Goal: Entertainment & Leisure: Consume media (video, audio)

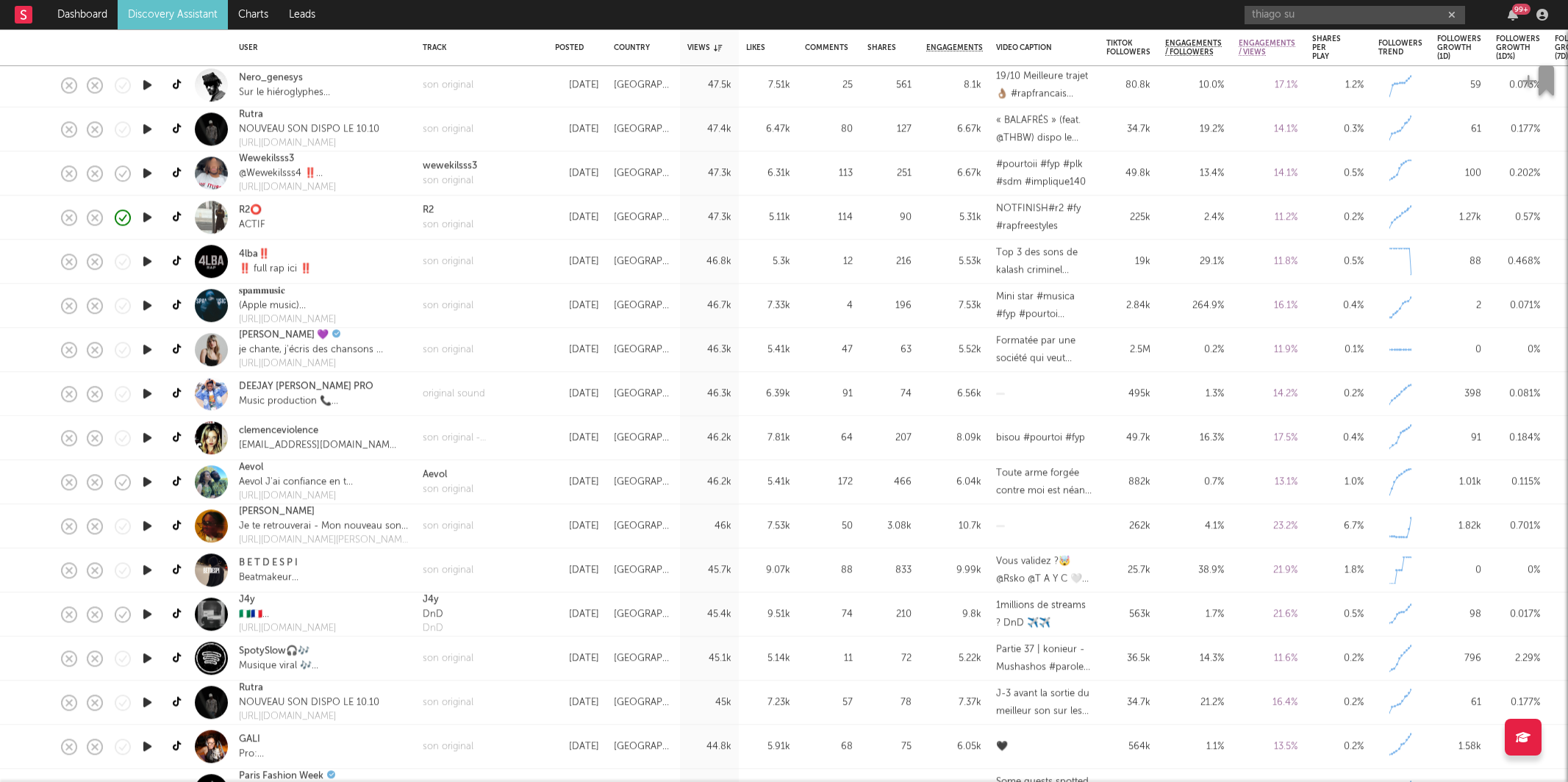
click at [549, 728] on div "[DATE]" at bounding box center [577, 746] width 59 height 44
click at [571, 766] on button "button" at bounding box center [574, 763] width 15 height 37
select select "1m"
click at [600, 761] on icon "button" at bounding box center [600, 764] width 8 height 12
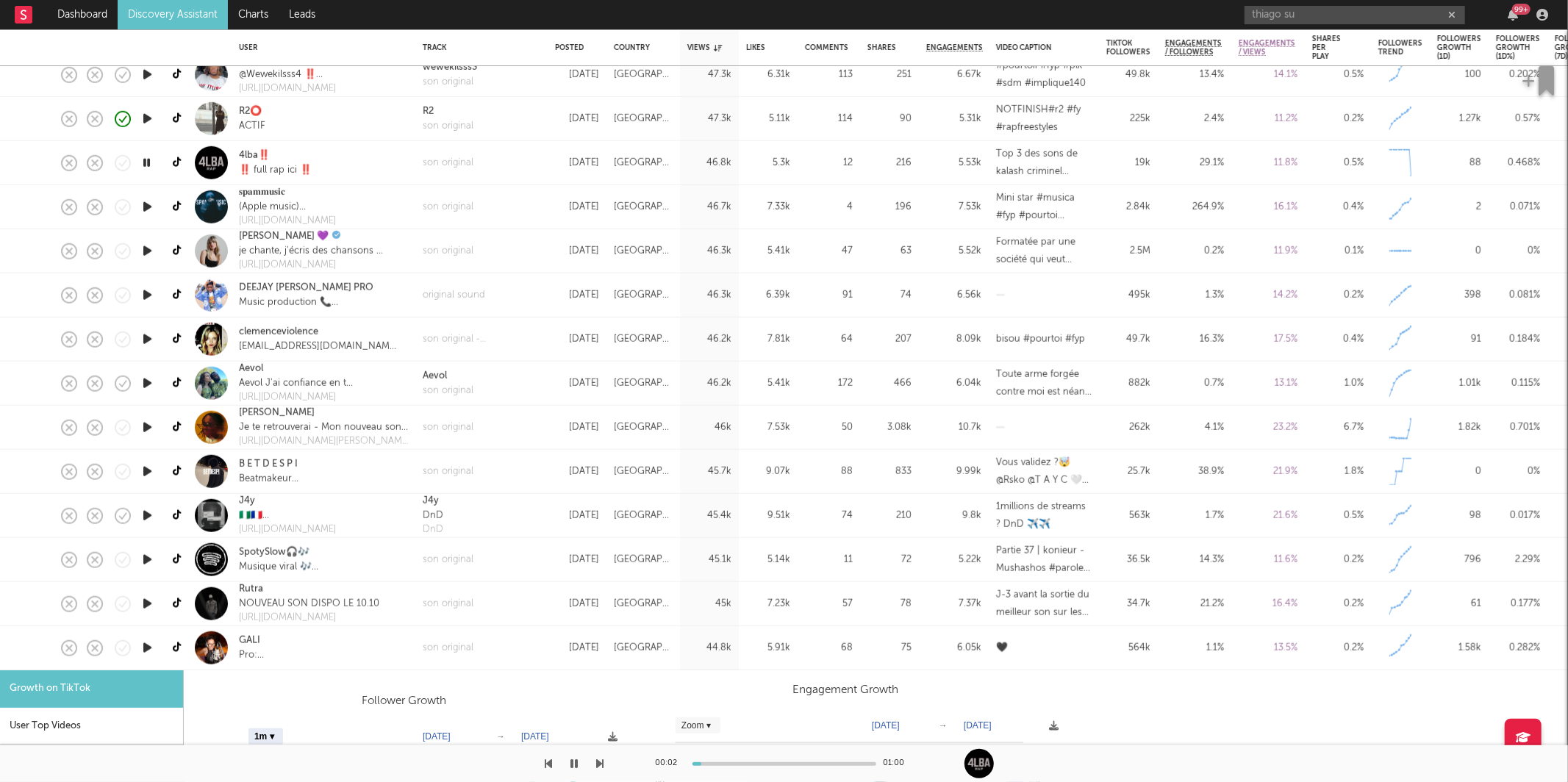
click at [516, 643] on div "son original" at bounding box center [481, 647] width 132 height 44
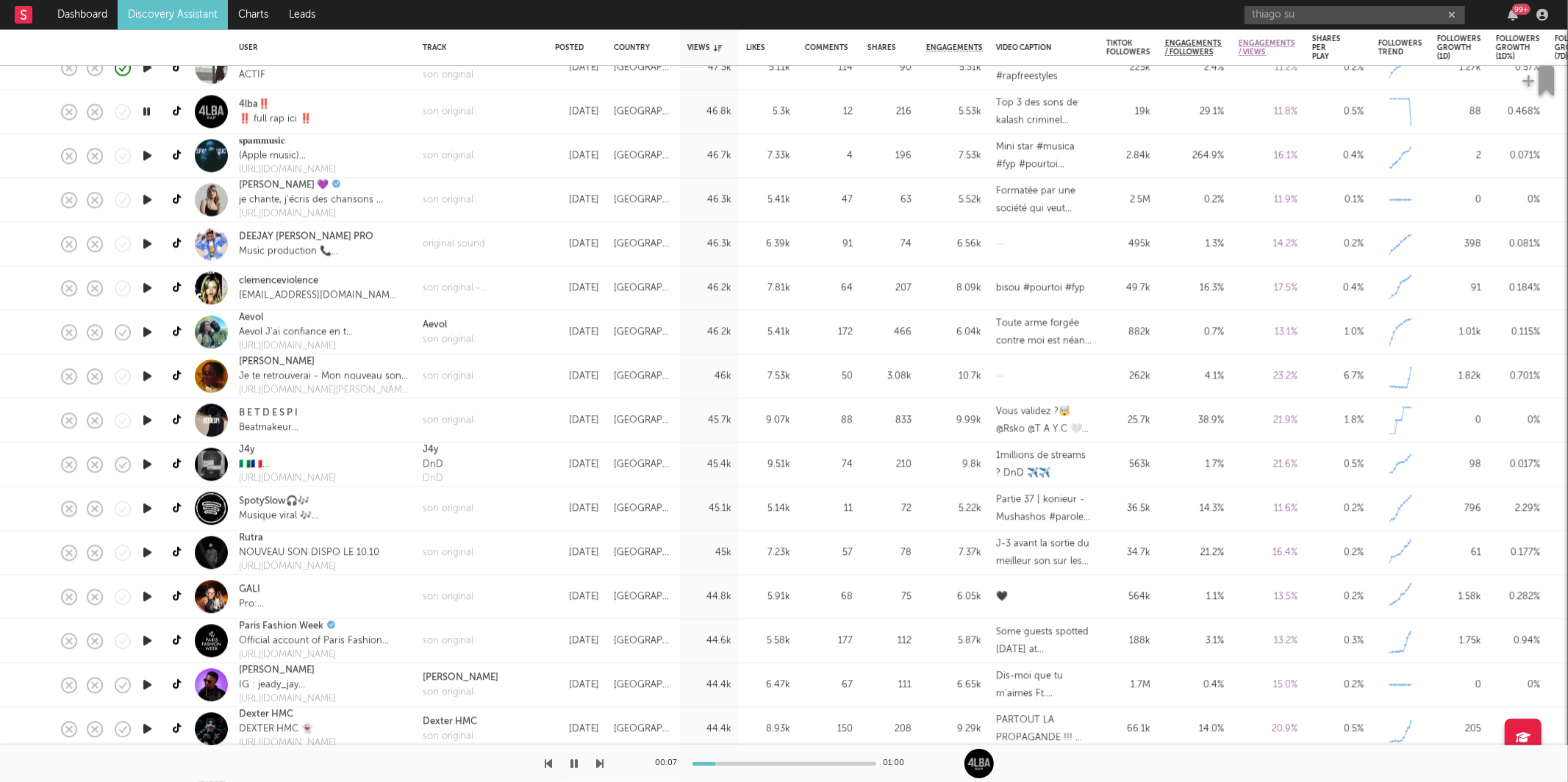
click at [599, 760] on icon "button" at bounding box center [600, 764] width 8 height 12
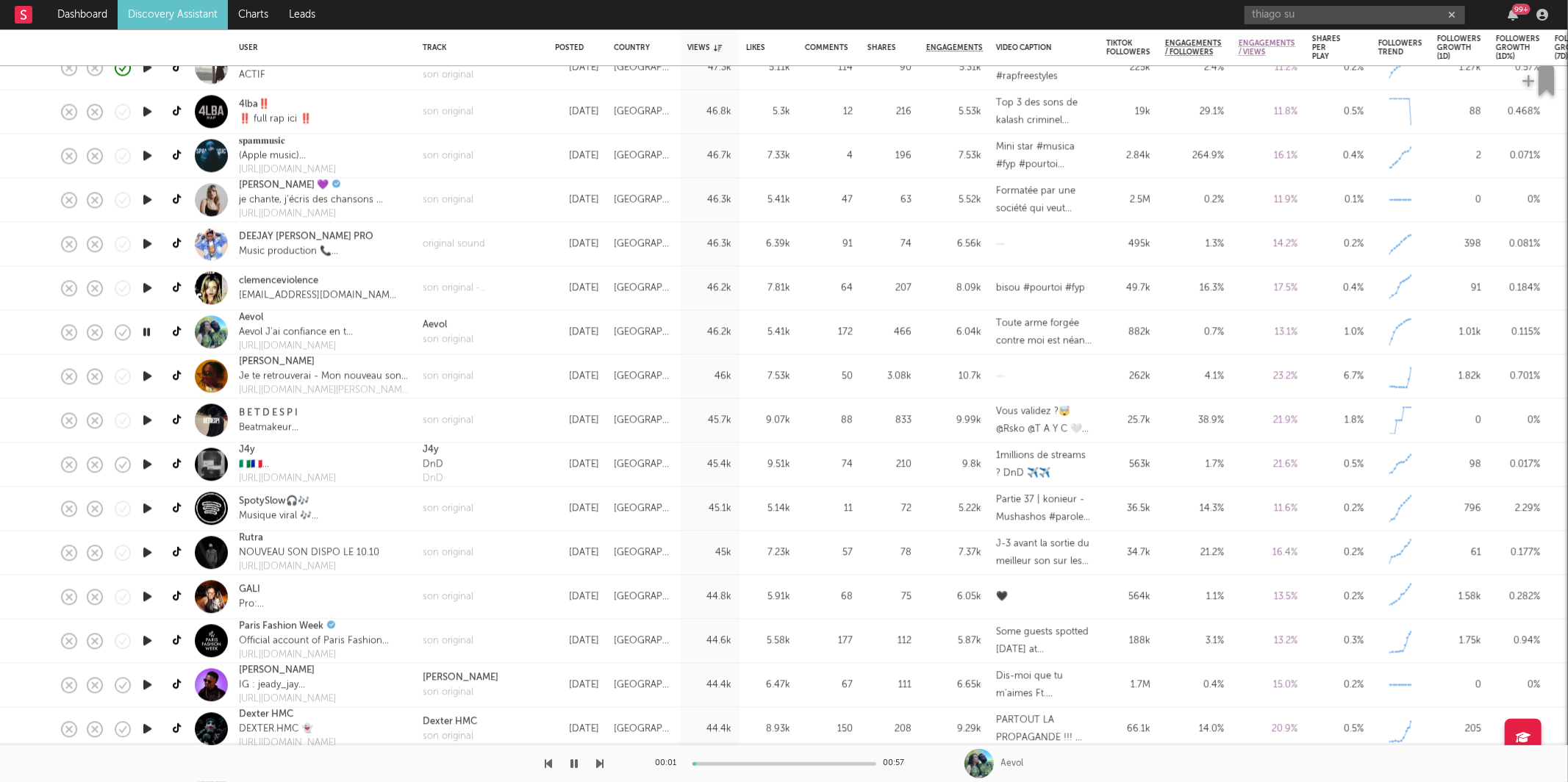
click at [599, 760] on icon "button" at bounding box center [600, 764] width 8 height 12
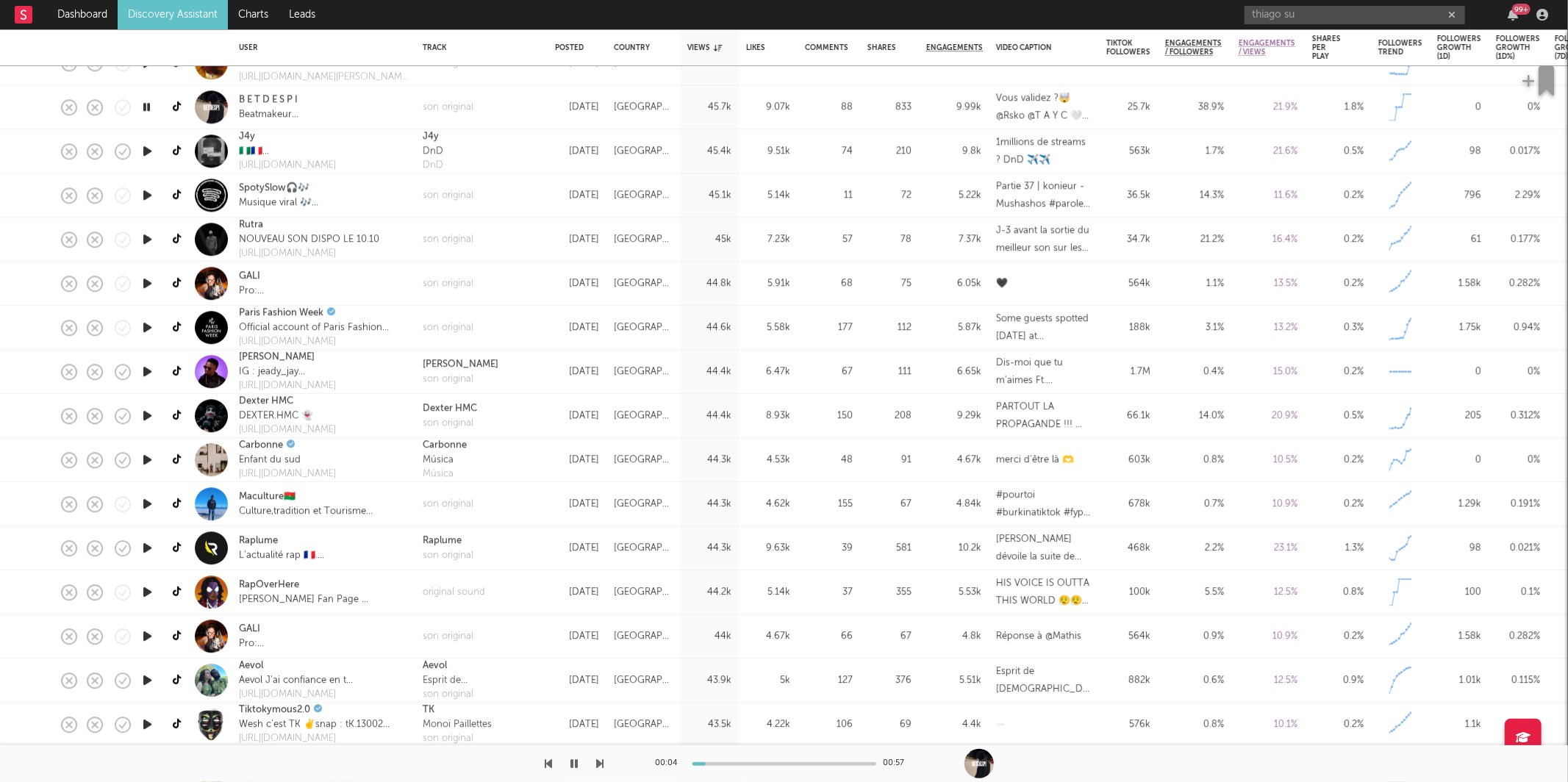
click at [597, 761] on icon "button" at bounding box center [600, 764] width 8 height 12
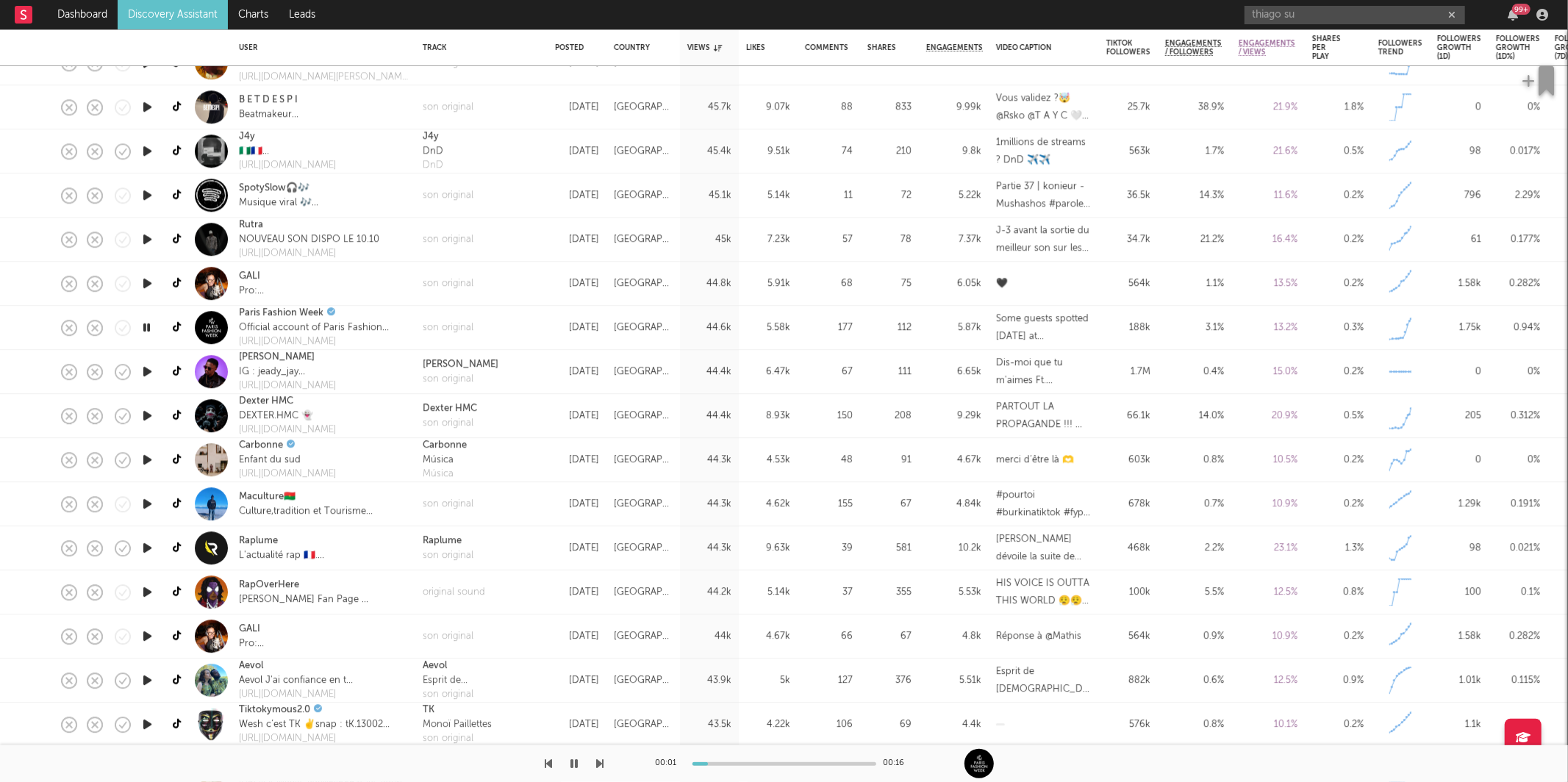
click at [599, 762] on icon "button" at bounding box center [600, 764] width 8 height 12
click at [597, 762] on icon "button" at bounding box center [600, 764] width 8 height 12
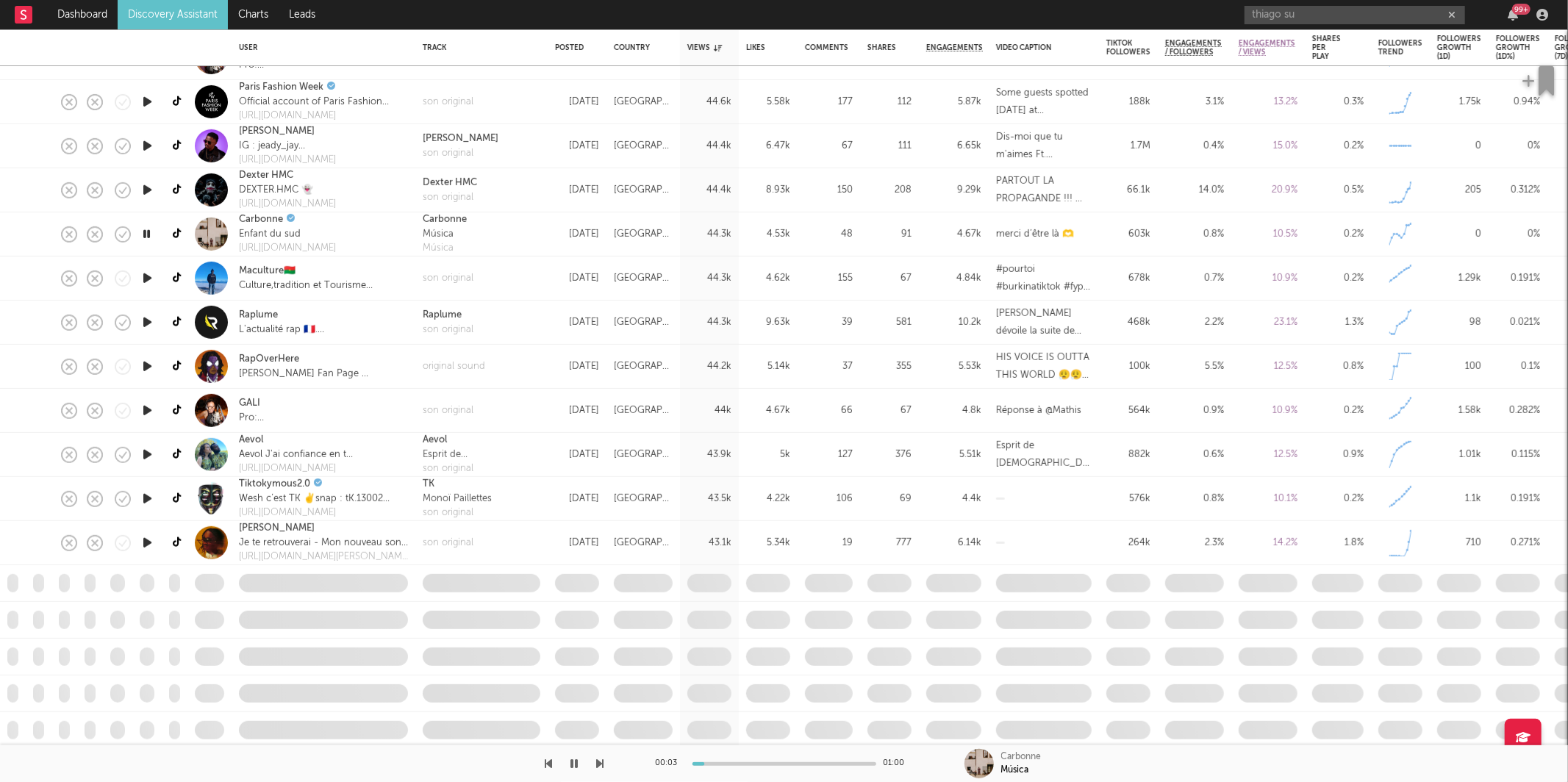
click at [599, 761] on icon "button" at bounding box center [600, 764] width 8 height 12
click at [600, 762] on icon "button" at bounding box center [600, 764] width 8 height 12
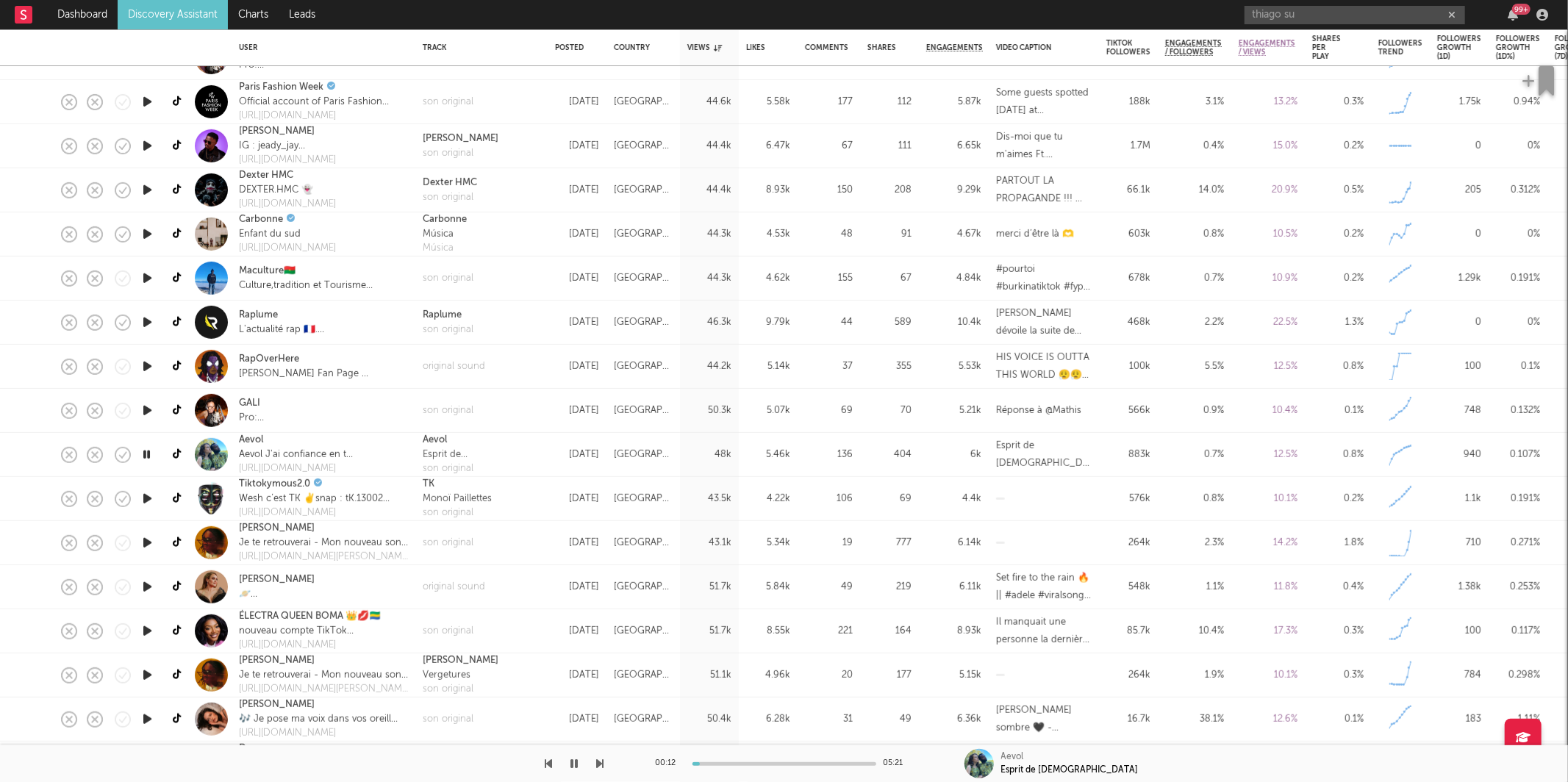
click at [602, 759] on icon "button" at bounding box center [600, 764] width 8 height 12
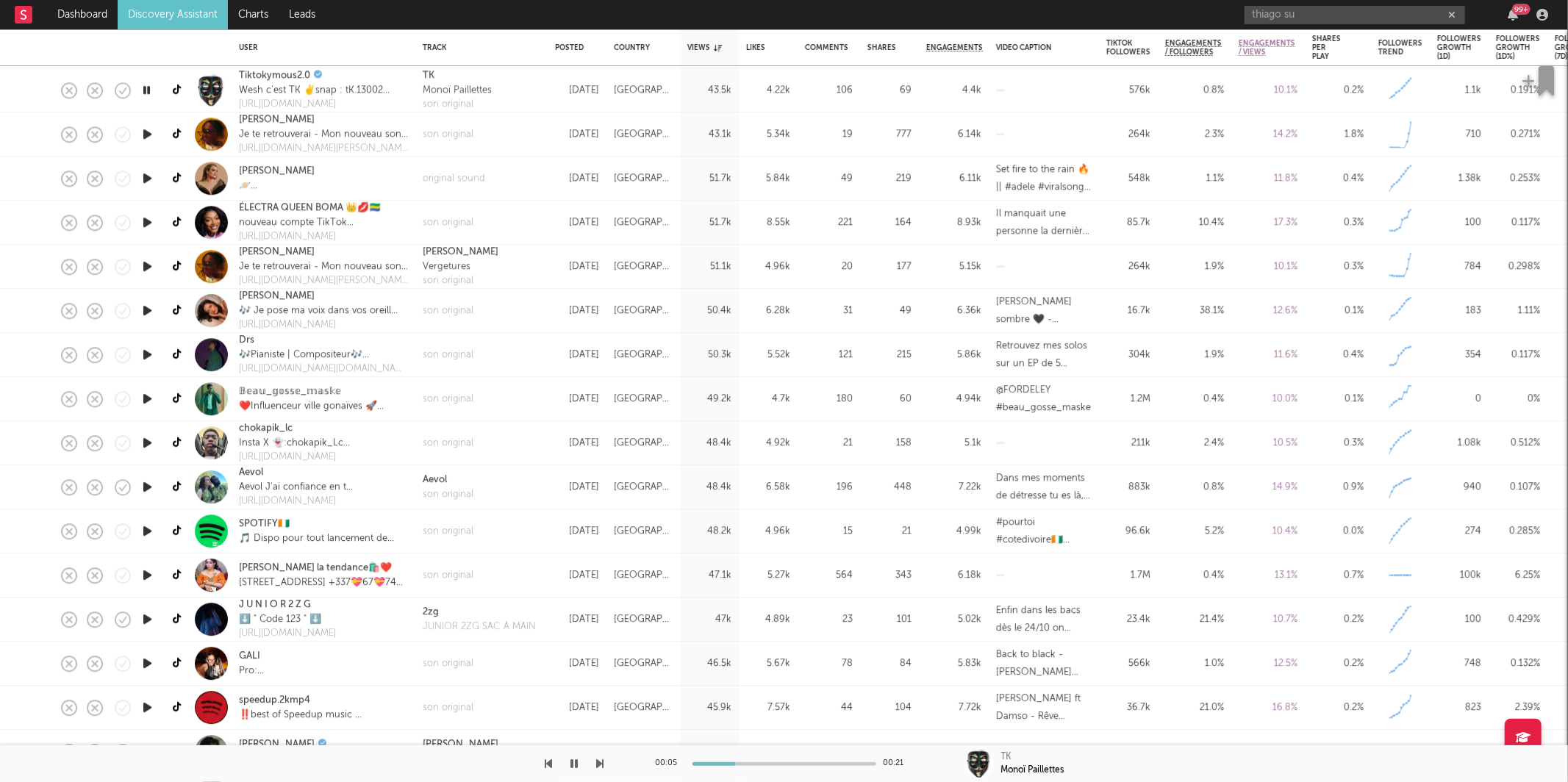
click at [604, 758] on div "00:05 00:21 TK Monoï Paillettes" at bounding box center [784, 763] width 1568 height 37
click at [600, 760] on icon "button" at bounding box center [600, 764] width 8 height 12
click at [575, 760] on icon "button" at bounding box center [574, 764] width 8 height 12
drag, startPoint x: 578, startPoint y: 763, endPoint x: 608, endPoint y: 760, distance: 30.1
click at [578, 763] on icon "button" at bounding box center [575, 764] width 9 height 12
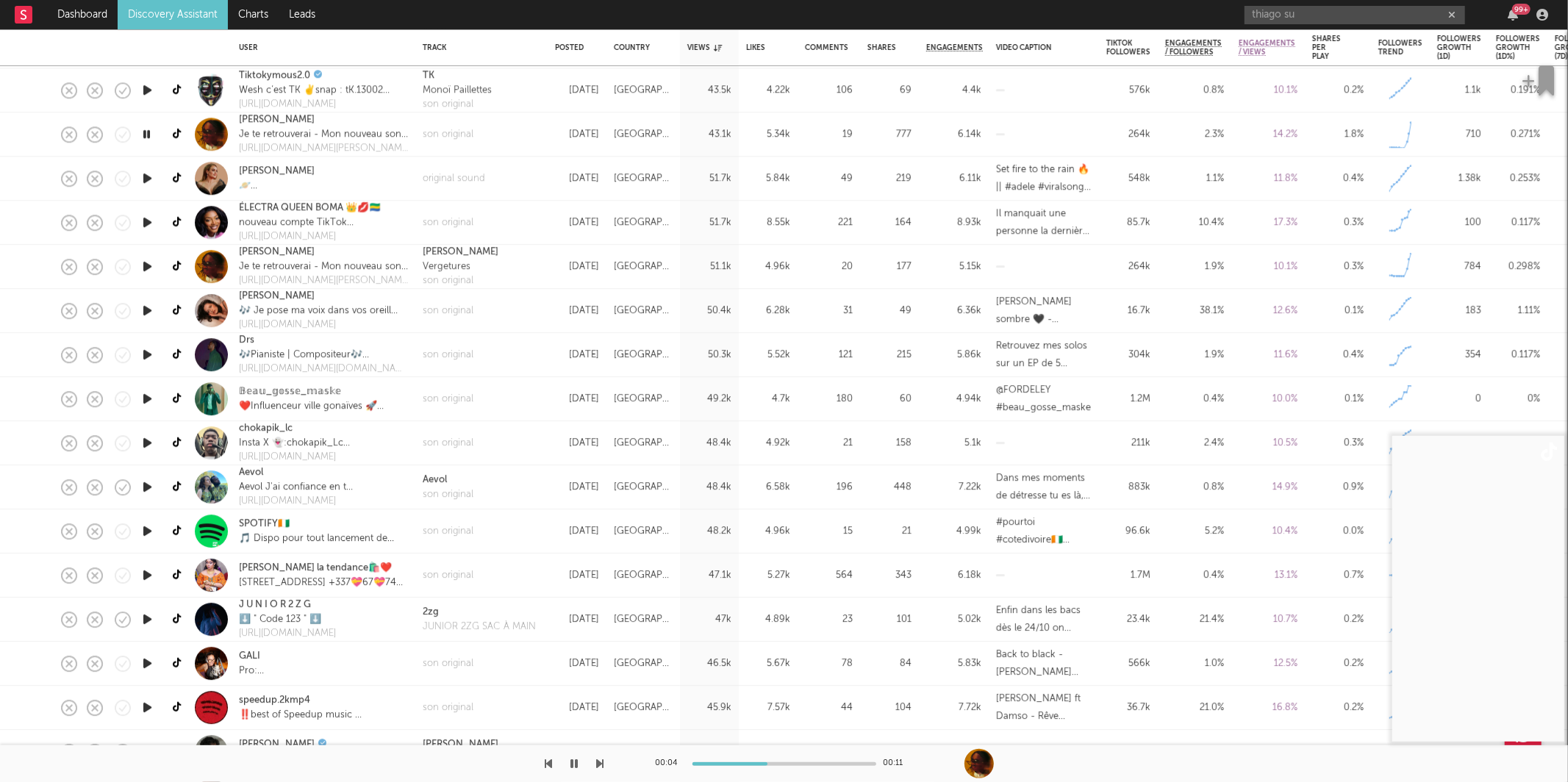
click at [600, 764] on icon "button" at bounding box center [600, 764] width 8 height 12
click at [550, 763] on icon "button" at bounding box center [549, 764] width 8 height 12
click at [603, 763] on icon "button" at bounding box center [600, 764] width 8 height 12
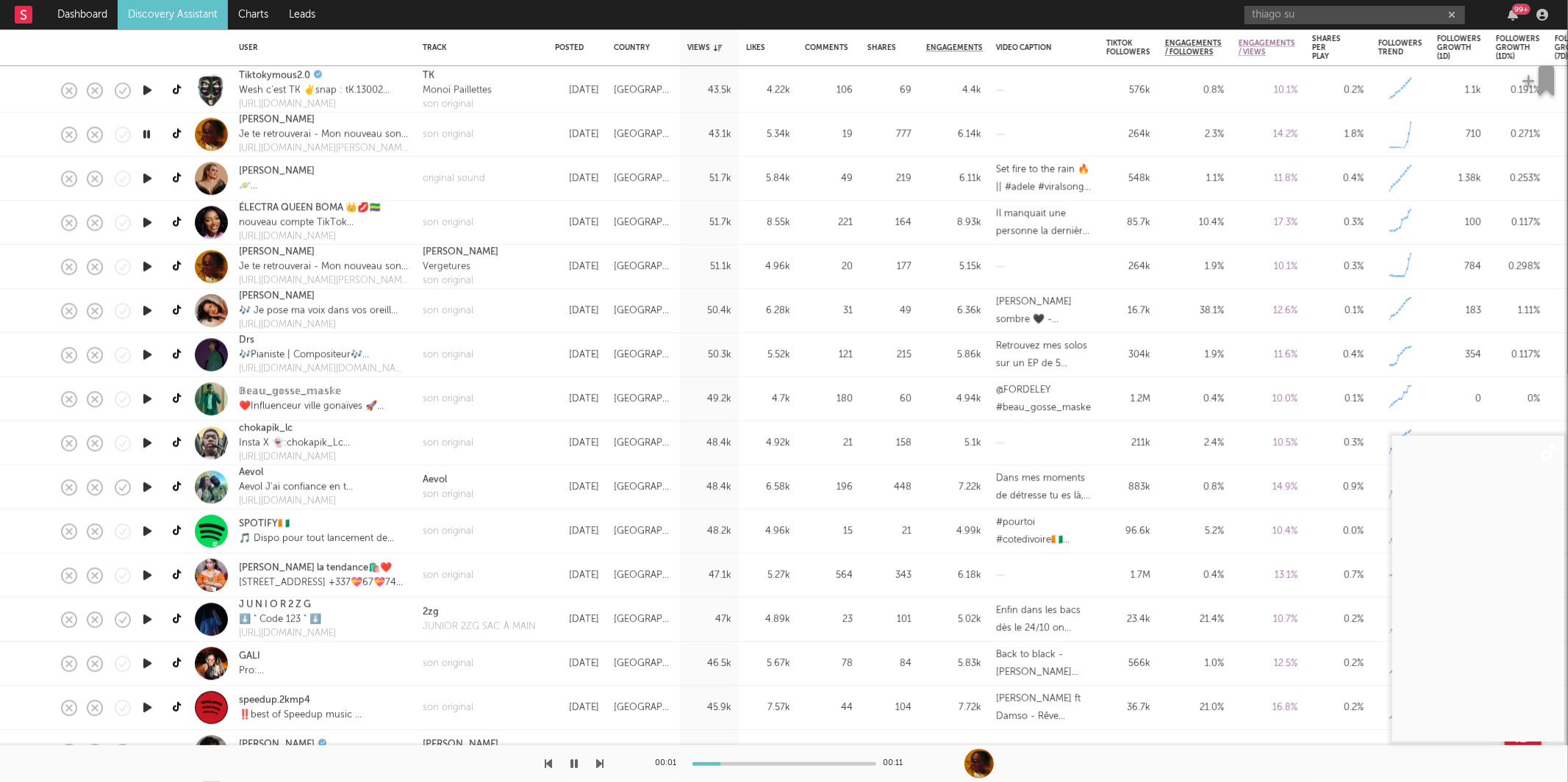
click at [603, 763] on icon "button" at bounding box center [600, 764] width 8 height 12
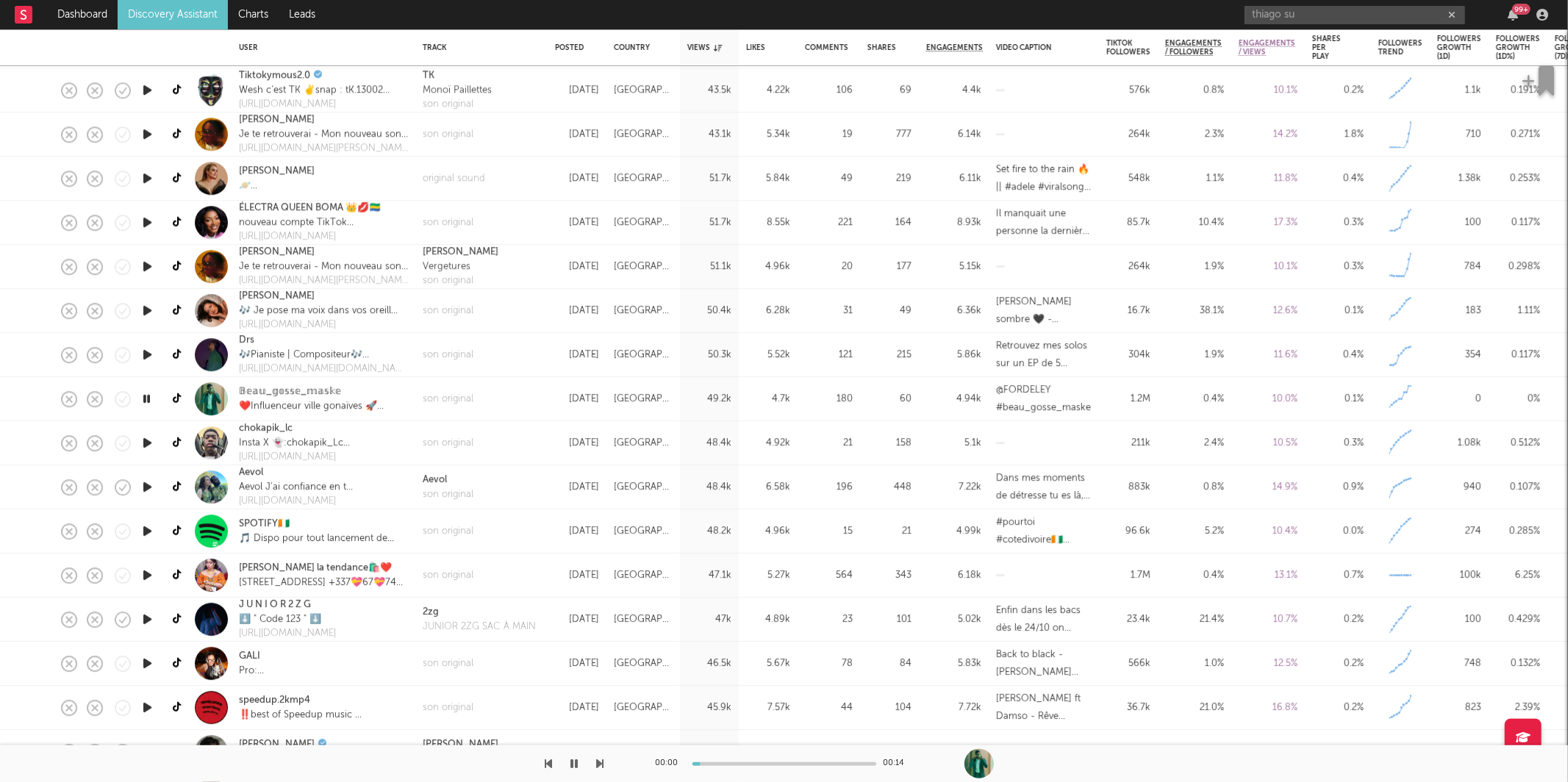
click at [603, 763] on icon "button" at bounding box center [600, 764] width 8 height 12
click at [601, 760] on icon "button" at bounding box center [600, 764] width 8 height 12
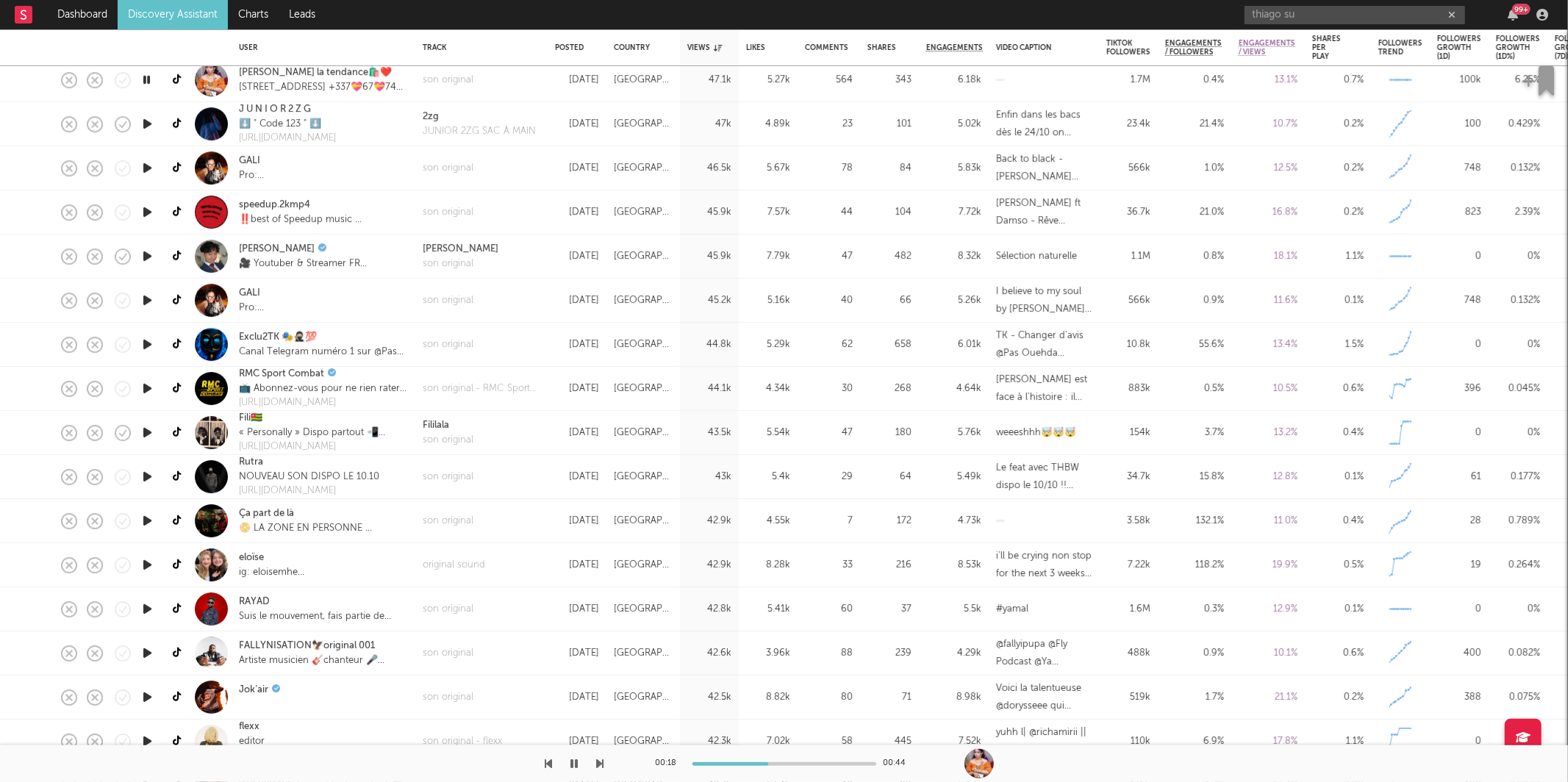
click at [601, 760] on icon "button" at bounding box center [600, 764] width 8 height 12
click at [601, 760] on icon "button" at bounding box center [600, 764] width 8 height 12
click at [600, 760] on icon "button" at bounding box center [600, 764] width 8 height 12
click at [600, 763] on icon "button" at bounding box center [600, 764] width 8 height 12
click at [600, 765] on icon "button" at bounding box center [600, 764] width 8 height 12
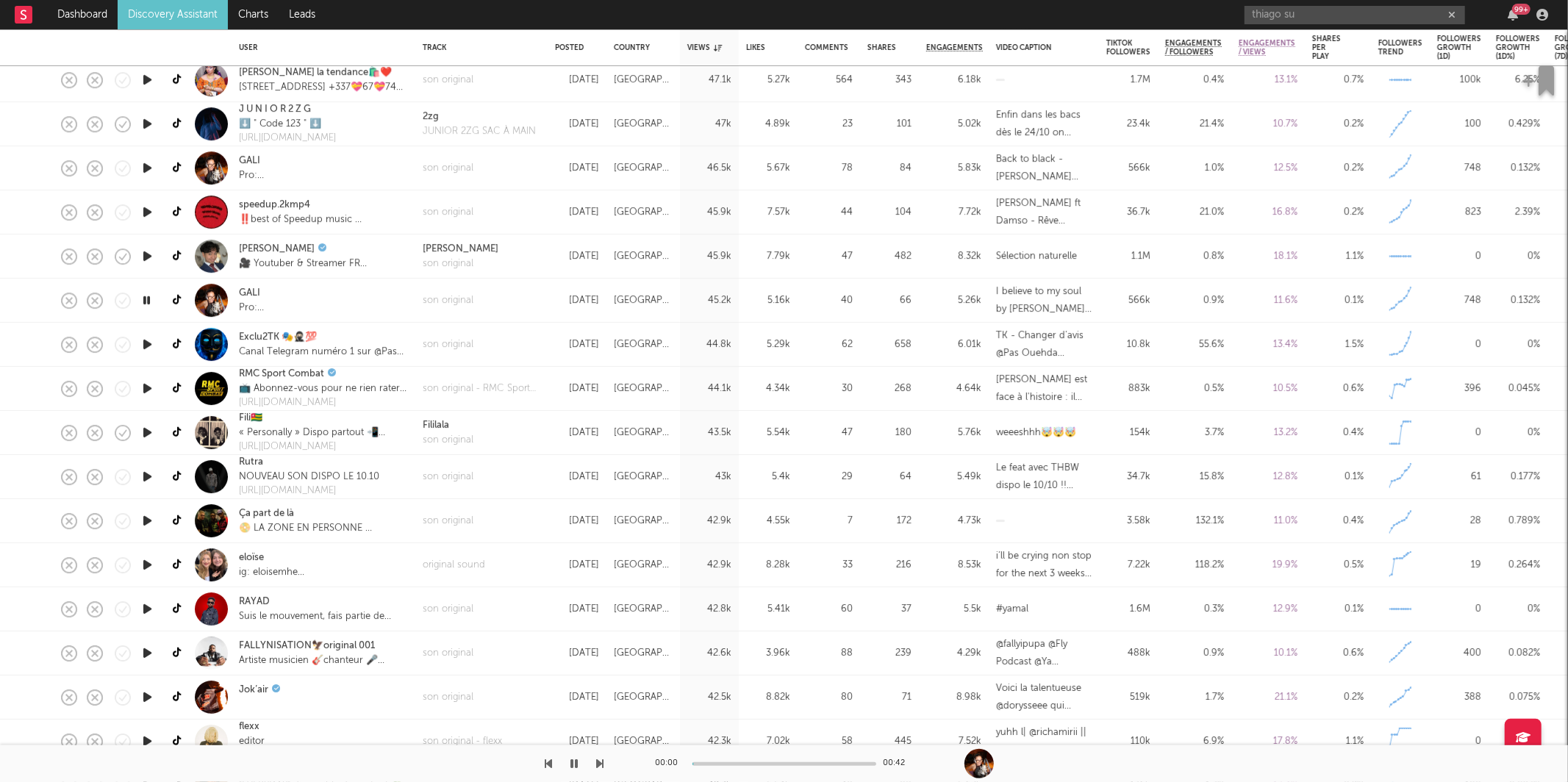
click at [600, 766] on icon "button" at bounding box center [600, 764] width 8 height 12
click at [600, 764] on icon "button" at bounding box center [600, 764] width 8 height 12
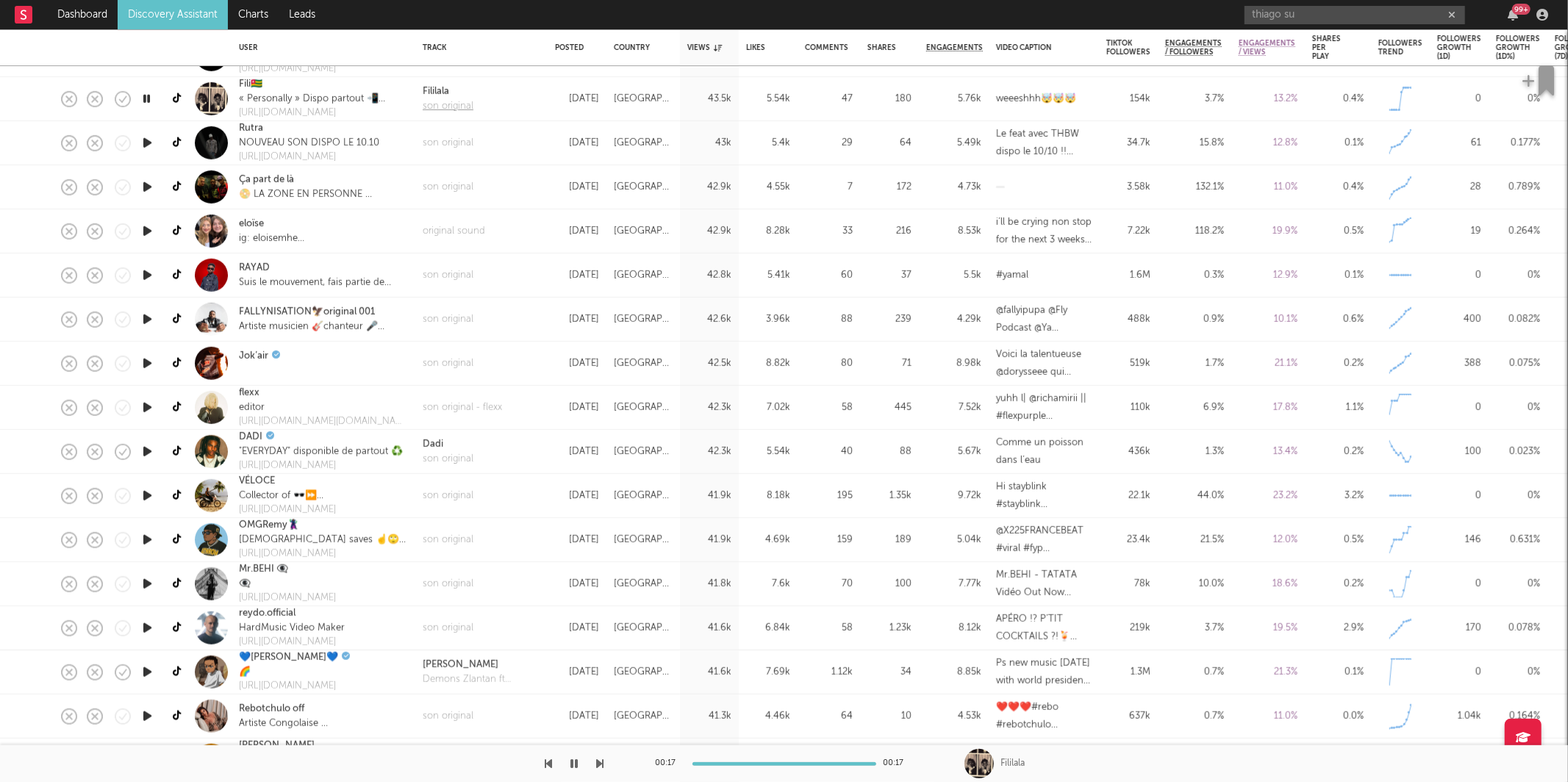
click at [447, 104] on div "son original" at bounding box center [447, 105] width 51 height 15
click at [597, 754] on button "button" at bounding box center [600, 763] width 8 height 37
click at [598, 759] on icon "button" at bounding box center [600, 764] width 8 height 12
click at [462, 185] on div "son original" at bounding box center [447, 187] width 51 height 15
click at [597, 763] on icon "button" at bounding box center [600, 764] width 8 height 12
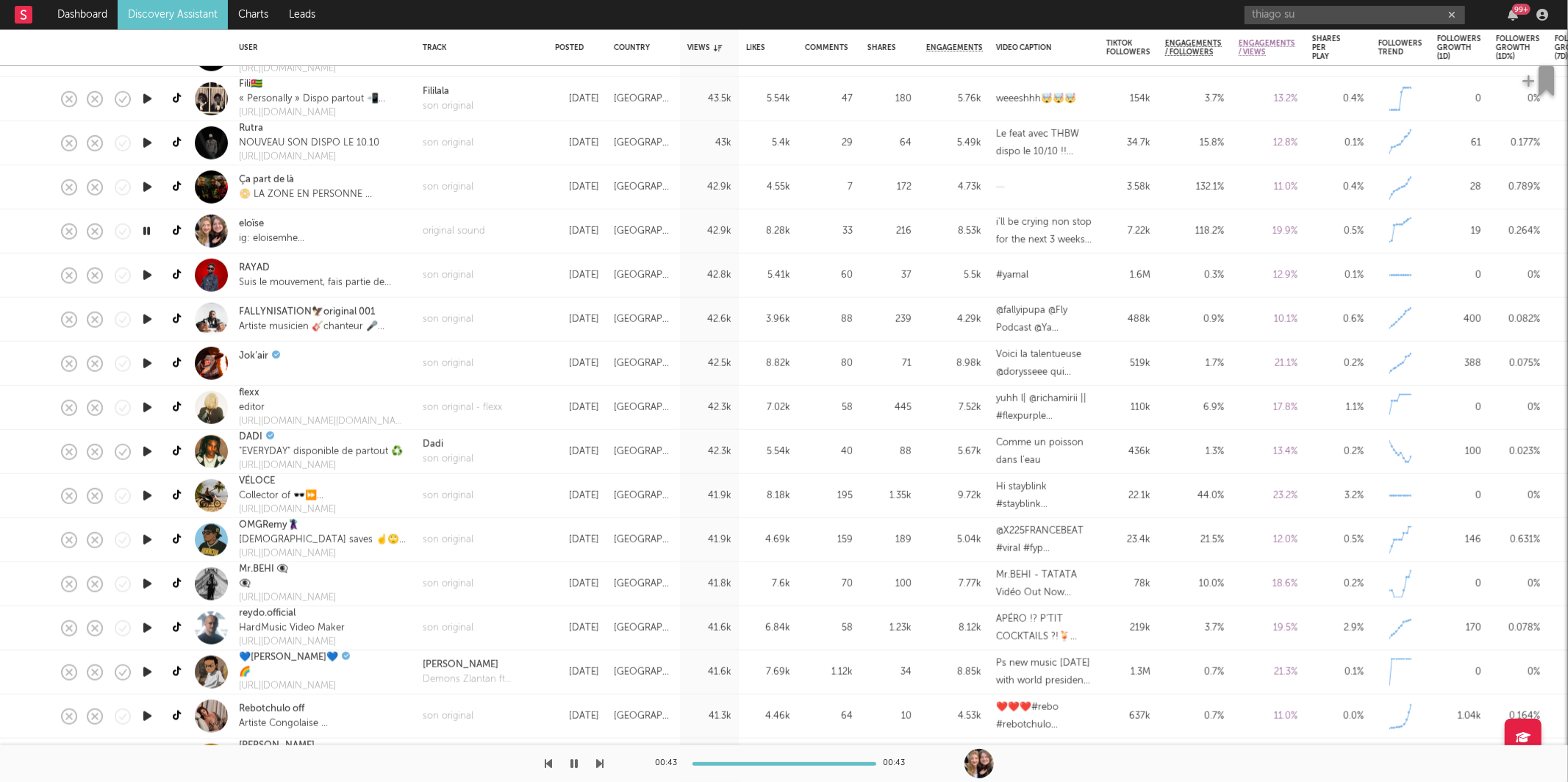
click at [601, 766] on icon "button" at bounding box center [600, 764] width 8 height 12
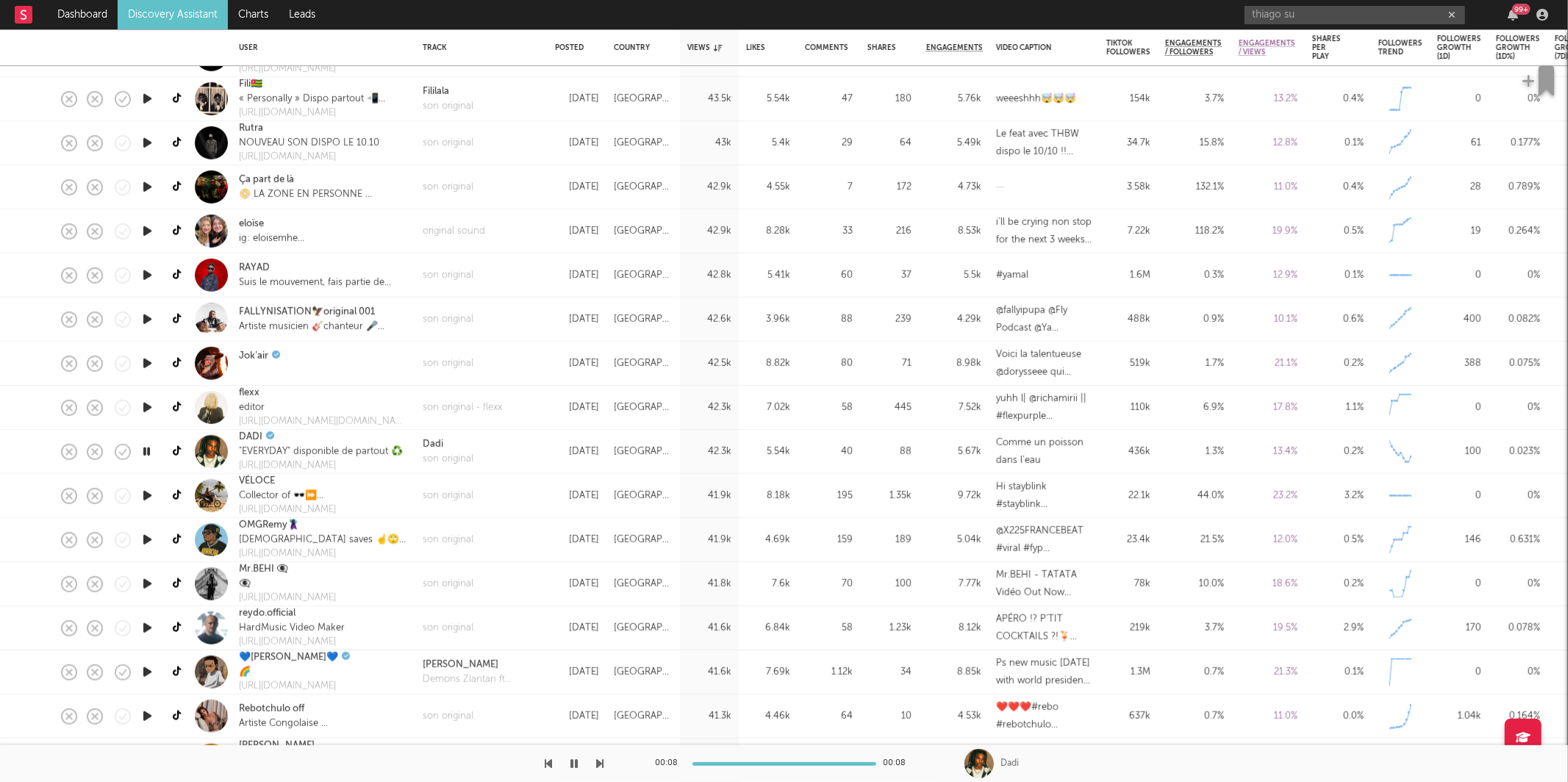
click at [600, 760] on icon "button" at bounding box center [600, 764] width 8 height 12
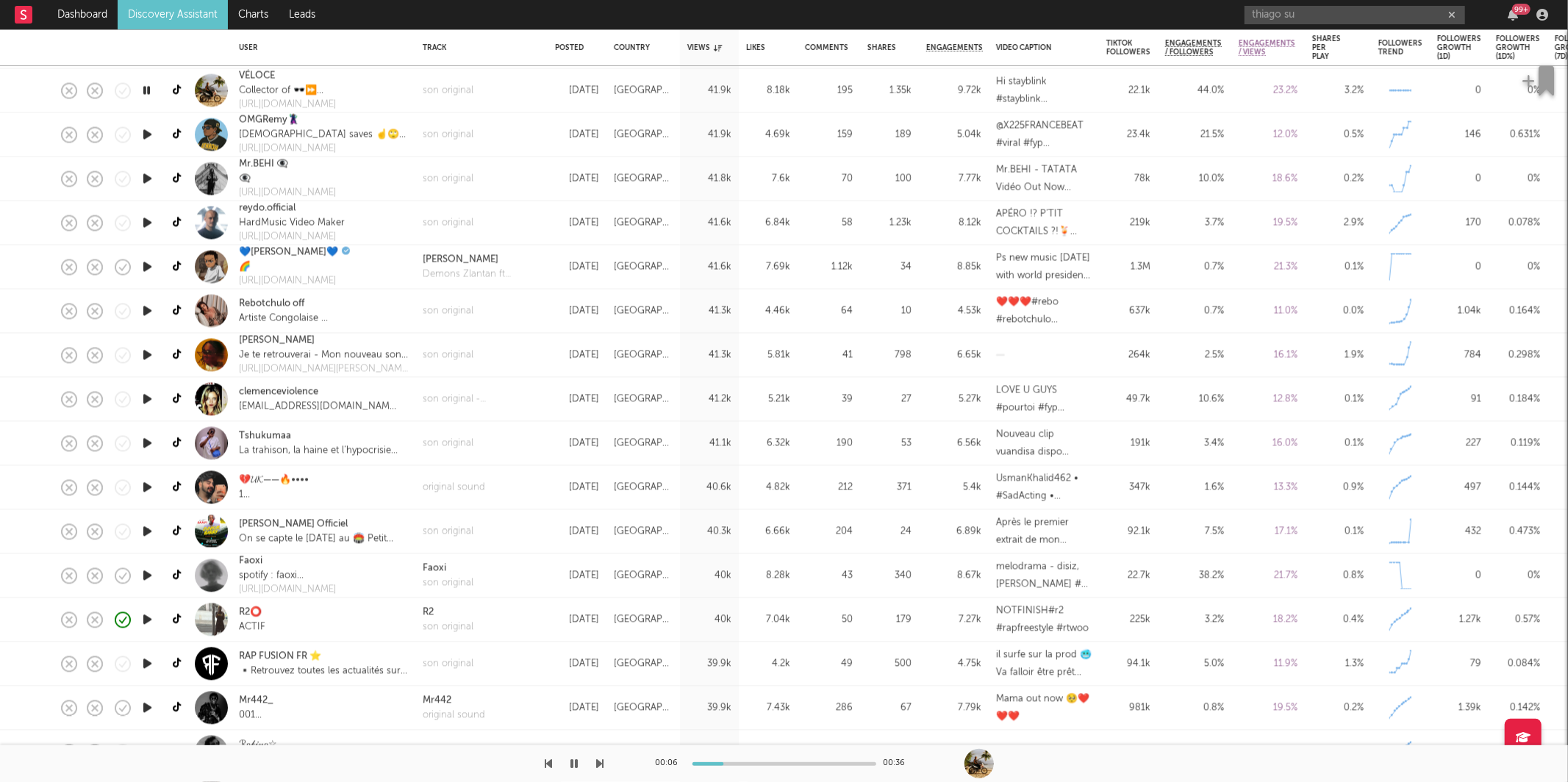
click at [597, 760] on icon "button" at bounding box center [600, 764] width 8 height 12
click at [600, 761] on icon "button" at bounding box center [600, 764] width 8 height 12
click at [600, 760] on icon "button" at bounding box center [600, 764] width 8 height 12
click at [601, 760] on icon "button" at bounding box center [600, 764] width 8 height 12
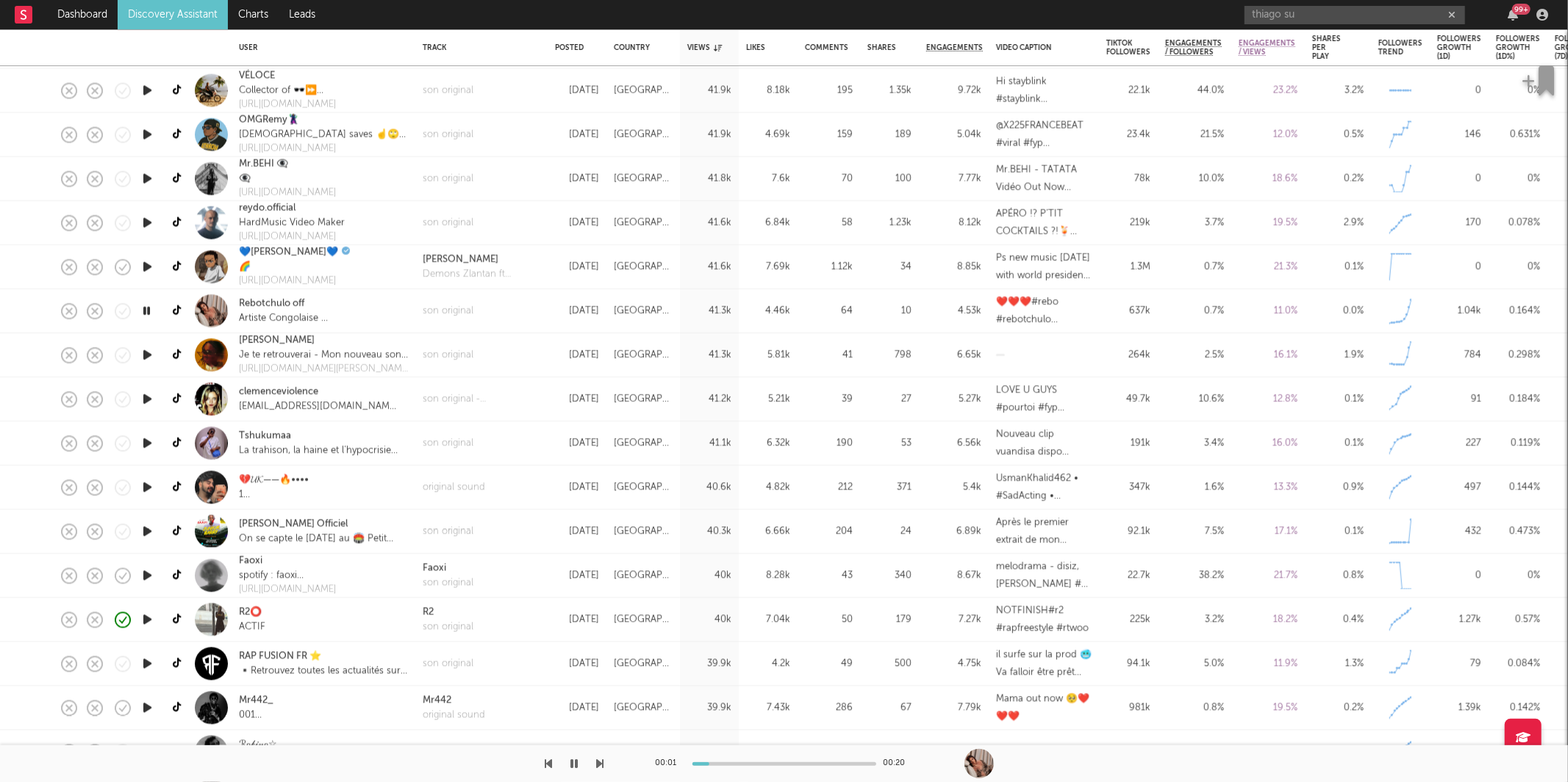
click at [601, 760] on icon "button" at bounding box center [600, 764] width 8 height 12
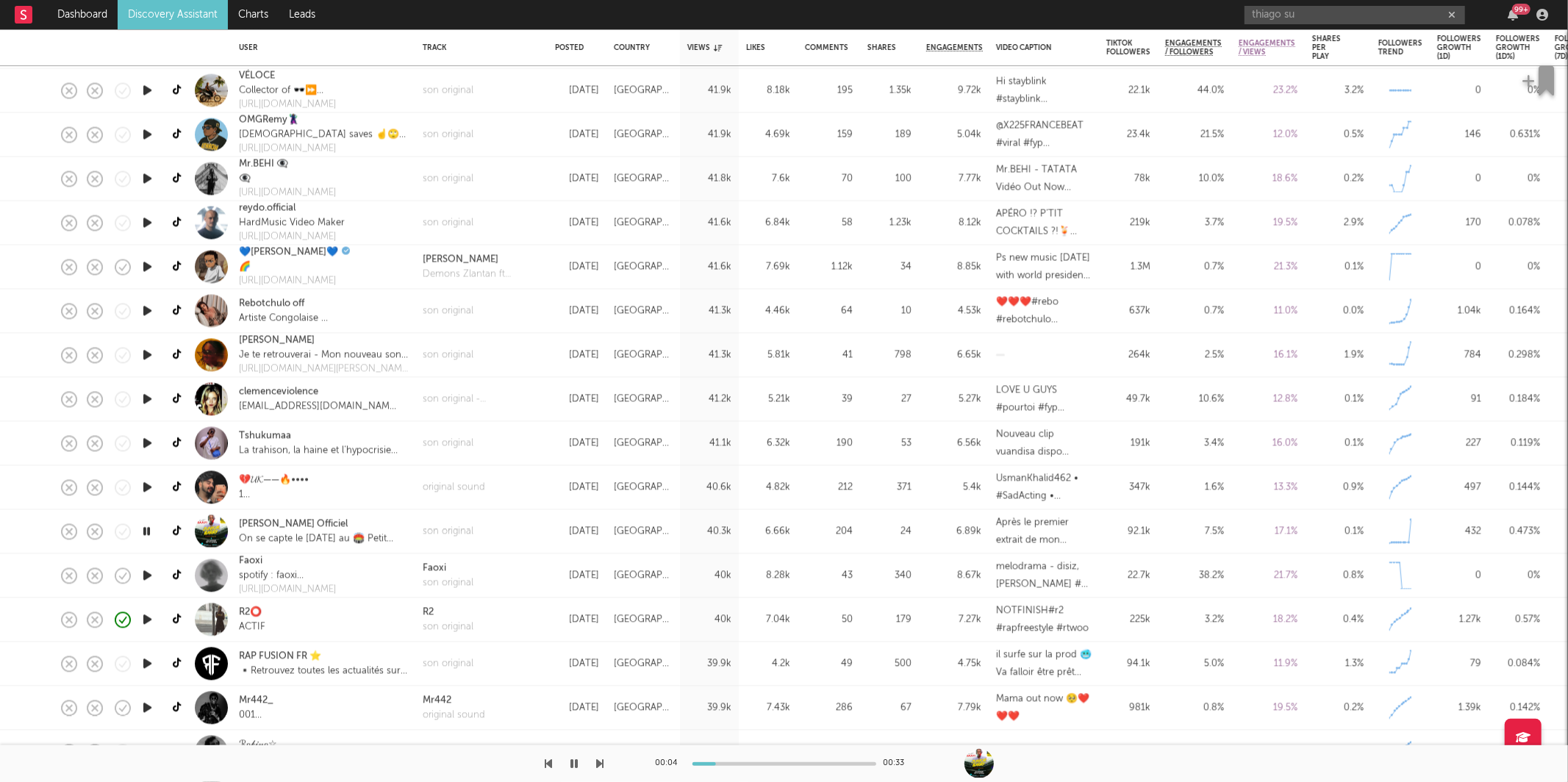
click at [600, 760] on icon "button" at bounding box center [600, 764] width 8 height 12
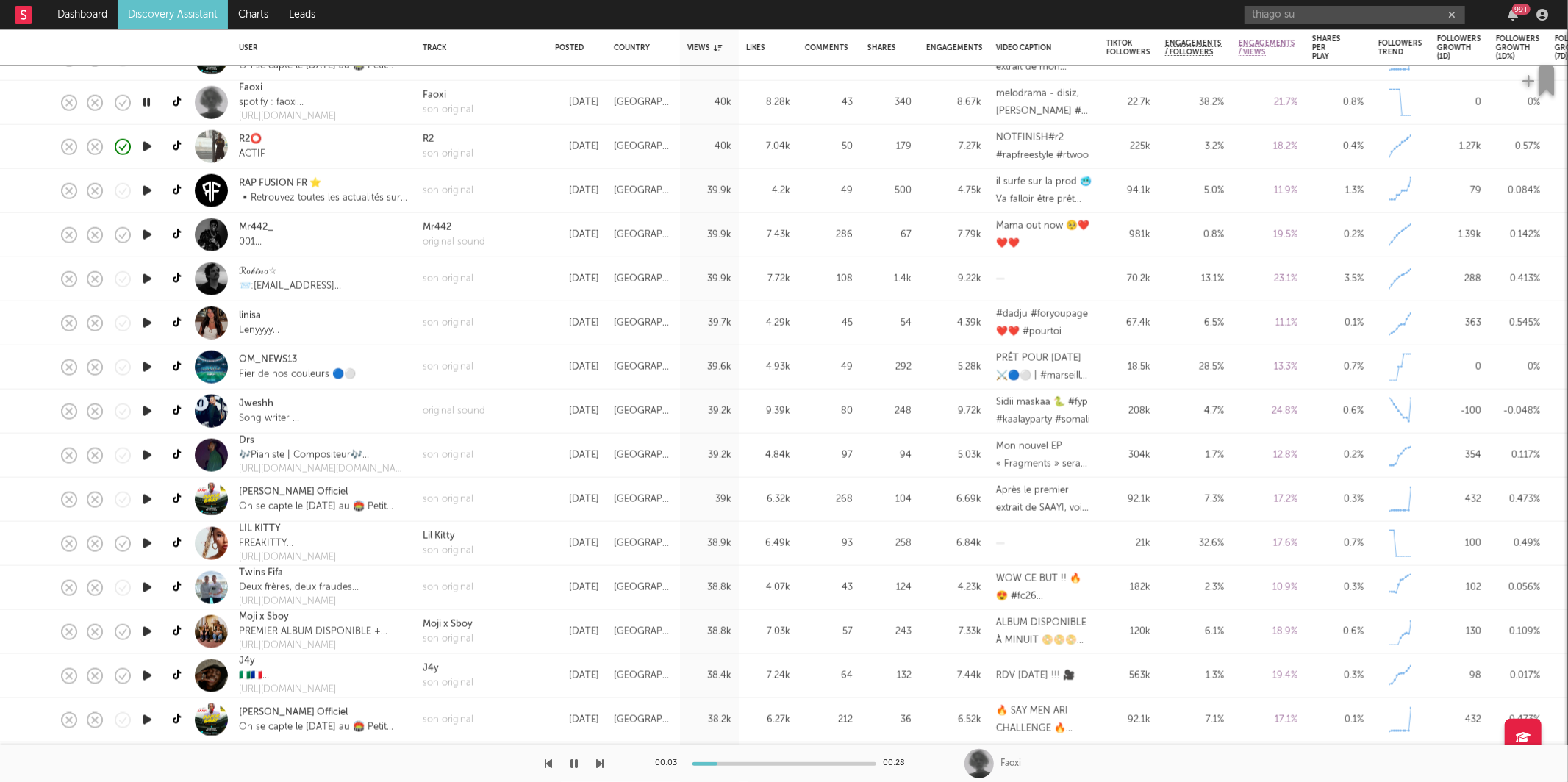
click at [599, 761] on icon "button" at bounding box center [600, 764] width 8 height 12
